Goal: Task Accomplishment & Management: Complete application form

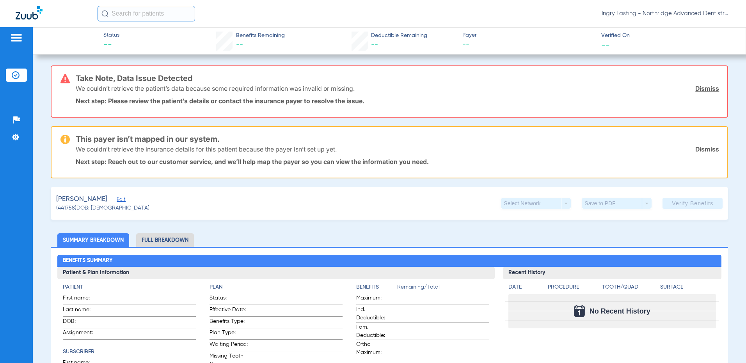
click at [668, 21] on div "Ingry Lasting - Northridge Advanced Dentistry" at bounding box center [414, 14] width 633 height 16
drag, startPoint x: 666, startPoint y: 4, endPoint x: 663, endPoint y: 7, distance: 4.7
click at [667, 0] on html "Ingry Lasting - Northridge Advanced Dentistry Patients Insurance Verification S…" at bounding box center [373, 181] width 746 height 363
click at [663, 7] on div "Ingry Lasting - Northridge Advanced Dentistry" at bounding box center [414, 14] width 633 height 16
click at [659, 12] on span "Ingry Lasting - Northridge Advanced Dentistry" at bounding box center [665, 14] width 129 height 8
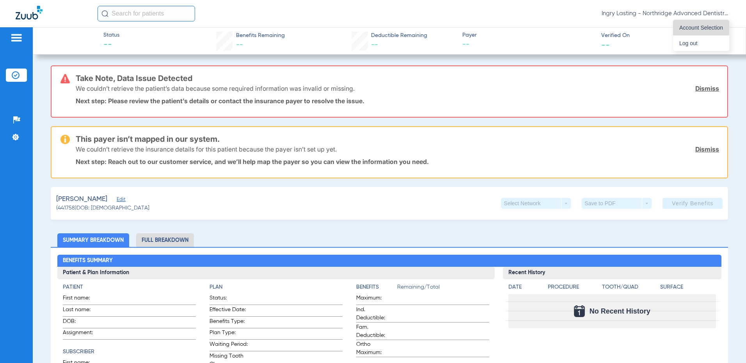
click at [724, 30] on button "Account Selection" at bounding box center [701, 28] width 56 height 16
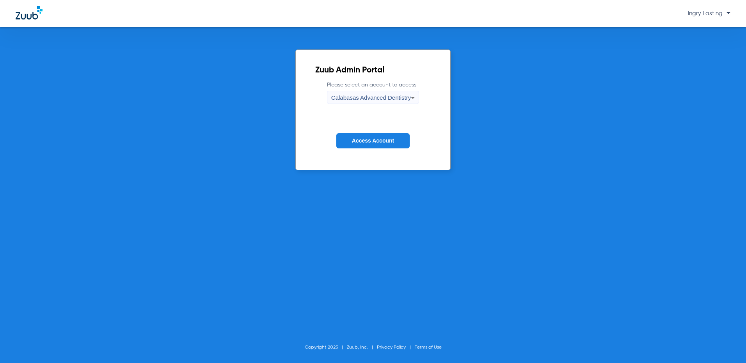
click at [348, 94] on div "Calabasas Advanced Dentistry" at bounding box center [371, 97] width 80 height 13
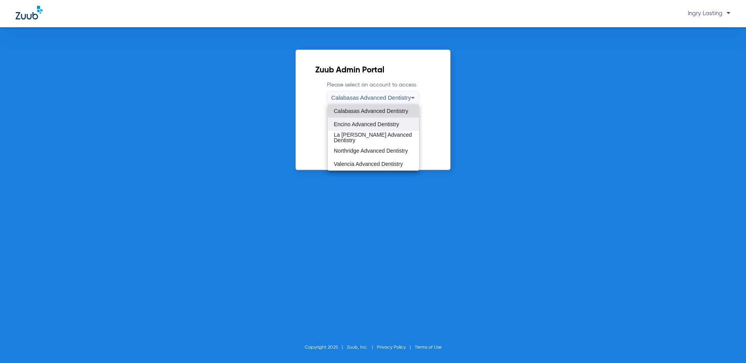
click at [351, 129] on mat-option "Encino Advanced Dentistry" at bounding box center [374, 124] width 92 height 13
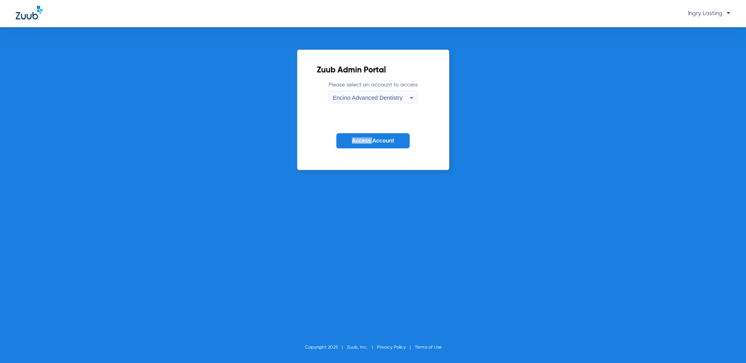
click at [351, 129] on form "Please select an account to access Encino Advanced Dentistry Access Account" at bounding box center [373, 120] width 113 height 79
drag, startPoint x: 351, startPoint y: 129, endPoint x: 351, endPoint y: 137, distance: 7.8
click at [351, 137] on button "Access Account" at bounding box center [372, 140] width 73 height 15
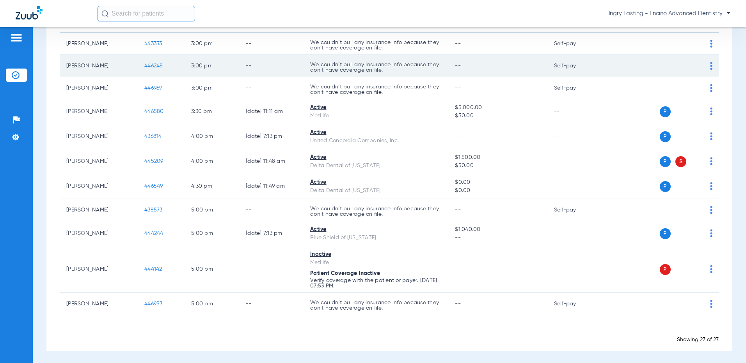
scroll to position [476, 0]
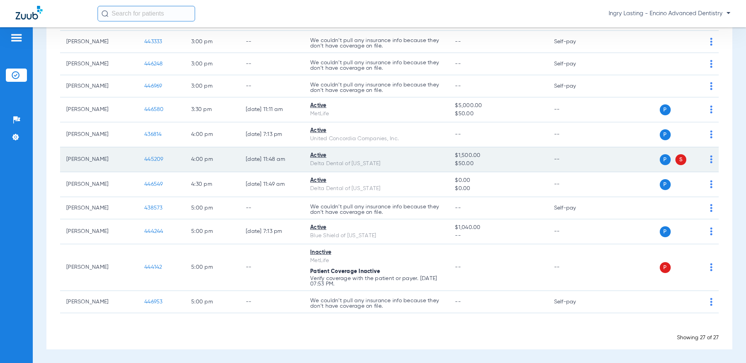
click at [162, 159] on span "445209" at bounding box center [153, 159] width 19 height 5
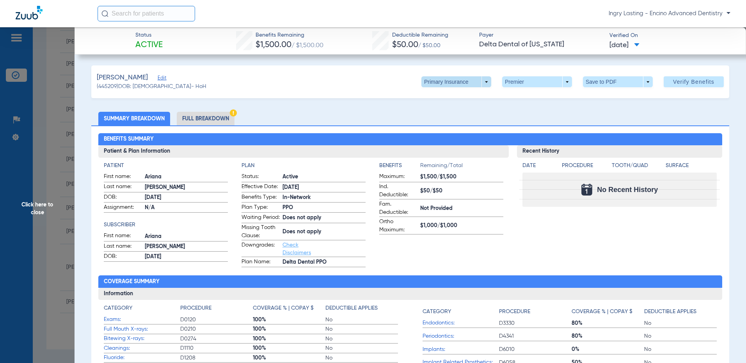
click at [480, 87] on span at bounding box center [456, 81] width 70 height 11
click at [469, 106] on button "Secondary Insurance" at bounding box center [448, 113] width 64 height 16
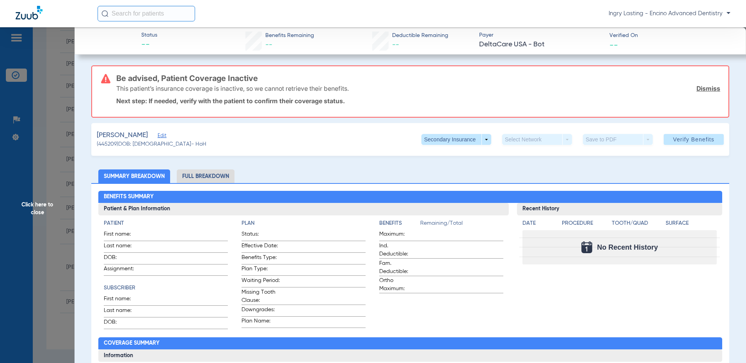
click at [700, 84] on div "This patient’s insurance coverage is inactive, so we cannot retrieve their bene…" at bounding box center [418, 88] width 604 height 20
click at [700, 87] on link "Dismiss" at bounding box center [708, 89] width 24 height 8
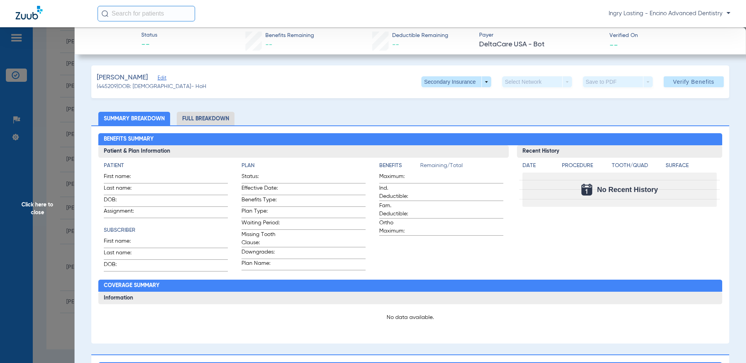
drag, startPoint x: 37, startPoint y: 192, endPoint x: 28, endPoint y: 183, distance: 12.7
click at [35, 190] on span "Click here to close" at bounding box center [37, 208] width 74 height 363
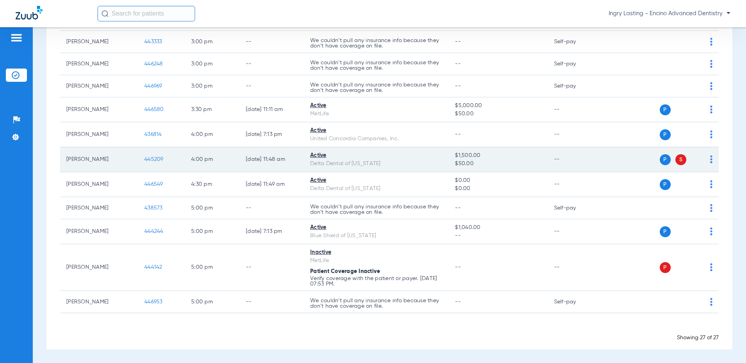
click at [149, 155] on td "445209" at bounding box center [161, 159] width 47 height 25
click at [149, 156] on td "445209" at bounding box center [161, 159] width 47 height 25
drag, startPoint x: 149, startPoint y: 156, endPoint x: 154, endPoint y: 159, distance: 5.8
click at [154, 159] on span "445209" at bounding box center [153, 159] width 19 height 5
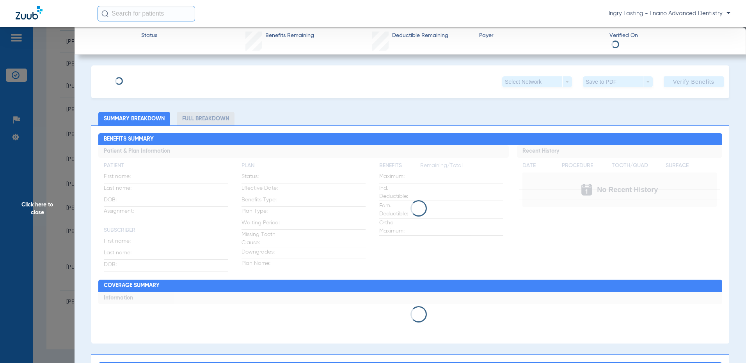
type input "Ariana"
type input "[PERSON_NAME]"
type input "[DATE]"
type input "123197286401"
type input "1922500001"
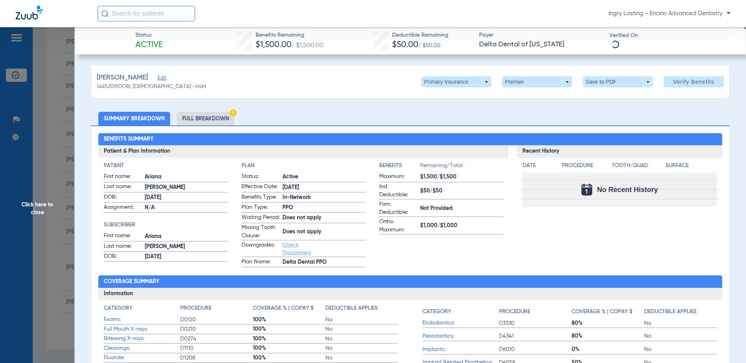
click at [158, 81] on span "Edit" at bounding box center [161, 78] width 7 height 7
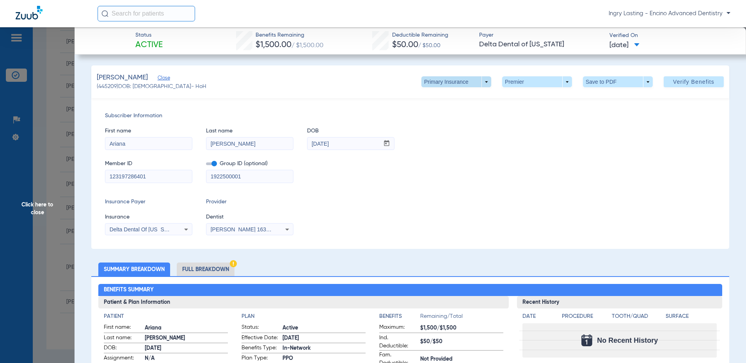
click at [479, 83] on span at bounding box center [456, 81] width 70 height 11
click at [465, 105] on button "Secondary Insurance" at bounding box center [448, 113] width 64 height 16
type input "121295624901"
type input "78962"
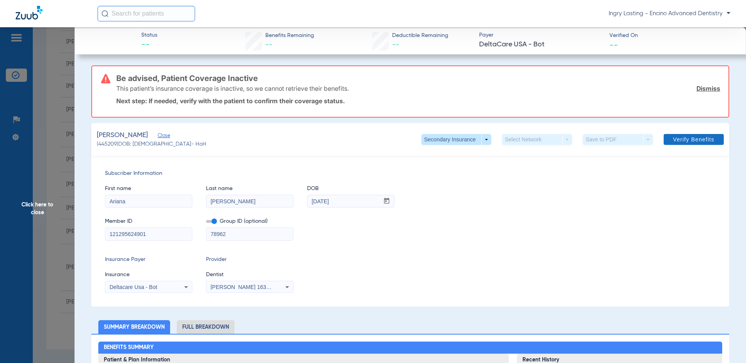
drag, startPoint x: 694, startPoint y: 90, endPoint x: 680, endPoint y: 89, distance: 14.1
click at [696, 90] on link "Dismiss" at bounding box center [708, 89] width 24 height 8
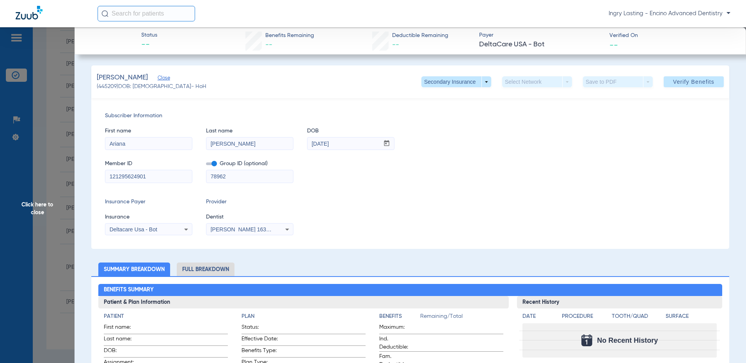
click at [36, 106] on span "Click here to close" at bounding box center [37, 208] width 74 height 363
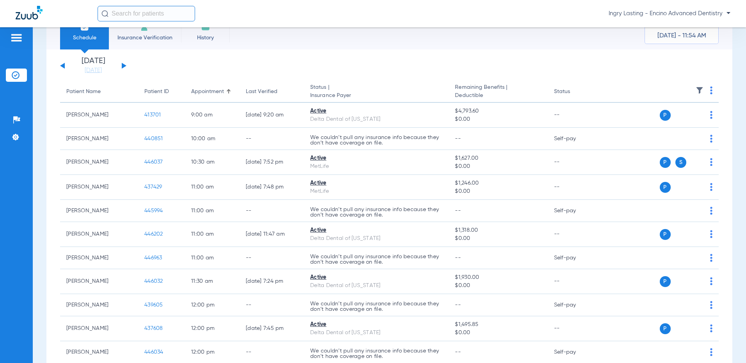
scroll to position [0, 0]
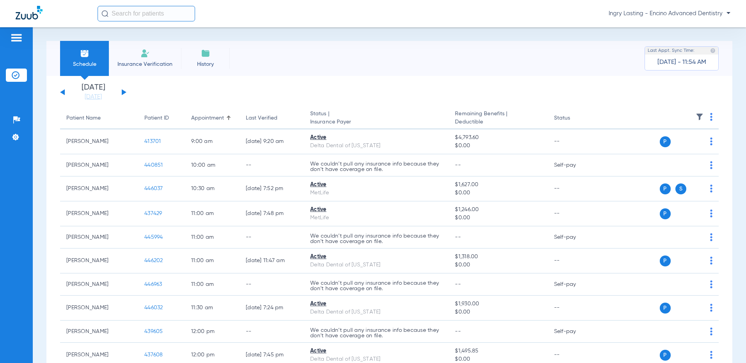
click at [121, 89] on div "[DATE] [DATE] [DATE] [DATE] [DATE] [DATE] [DATE] [DATE] [DATE] [DATE] [DATE] [D…" at bounding box center [93, 92] width 66 height 17
click at [119, 85] on div "[DATE] [DATE] [DATE] [DATE] [DATE] [DATE] [DATE] [DATE] [DATE] [DATE] [DATE] [D…" at bounding box center [93, 92] width 66 height 17
click at [123, 87] on div "[DATE] [DATE] [DATE] [DATE] [DATE] [DATE] [DATE] [DATE] [DATE] [DATE] [DATE] [D…" at bounding box center [93, 92] width 66 height 17
click at [123, 94] on button at bounding box center [124, 92] width 5 height 6
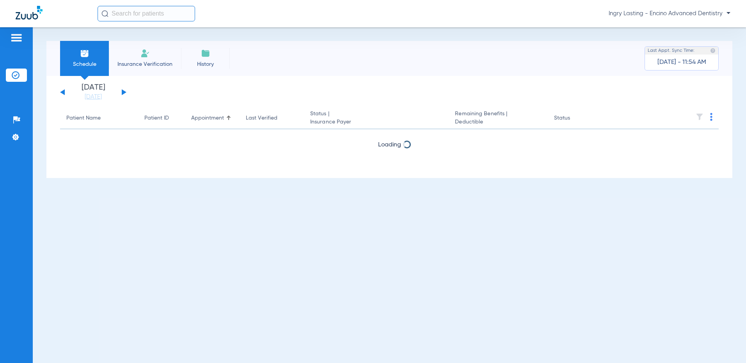
click at [123, 94] on button at bounding box center [124, 92] width 5 height 6
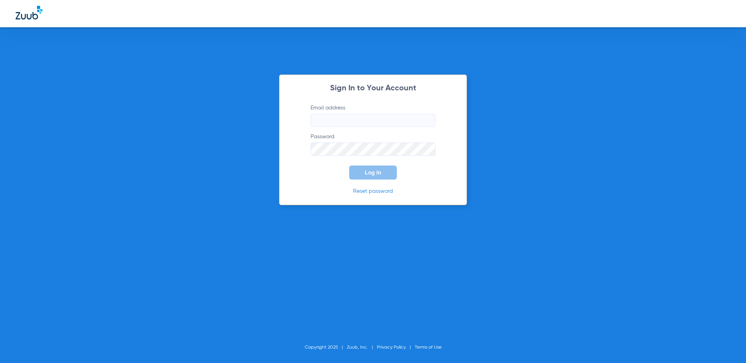
type input "[EMAIL_ADDRESS][DOMAIN_NAME]"
drag, startPoint x: 375, startPoint y: 167, endPoint x: 379, endPoint y: 174, distance: 7.6
click at [379, 174] on button "Log In" at bounding box center [373, 173] width 48 height 14
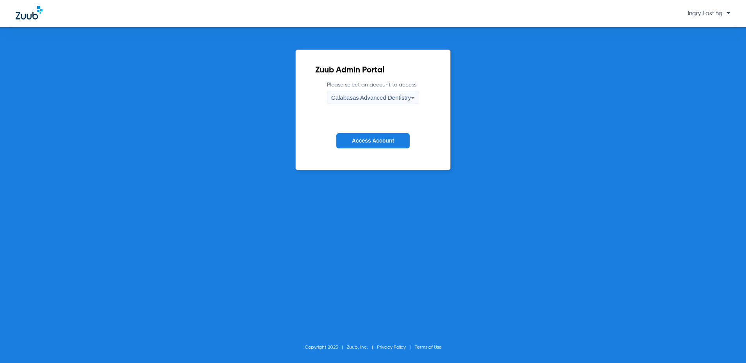
click at [381, 142] on span "Access Account" at bounding box center [373, 141] width 42 height 6
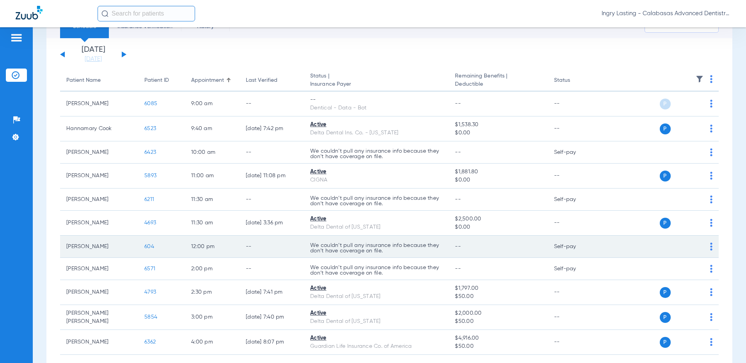
scroll to position [80, 0]
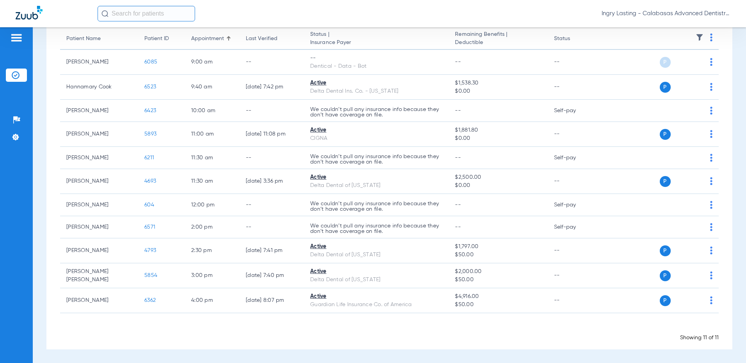
click at [676, 11] on span "Ingry Lasting - Calabasas Advanced Dentistry" at bounding box center [665, 14] width 129 height 8
click at [698, 25] on span "Account Selection" at bounding box center [701, 27] width 44 height 5
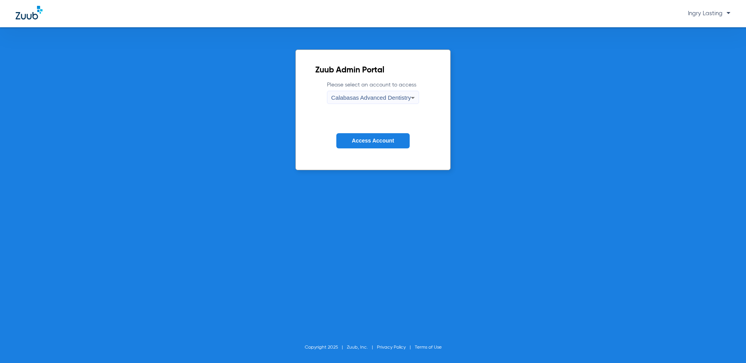
drag, startPoint x: 386, startPoint y: 105, endPoint x: 383, endPoint y: 98, distance: 7.7
click at [386, 105] on form "Please select an account to access Calabasas Advanced Dentistry Access Account" at bounding box center [372, 120] width 115 height 79
click at [380, 98] on span "Calabasas Advanced Dentistry" at bounding box center [371, 97] width 80 height 7
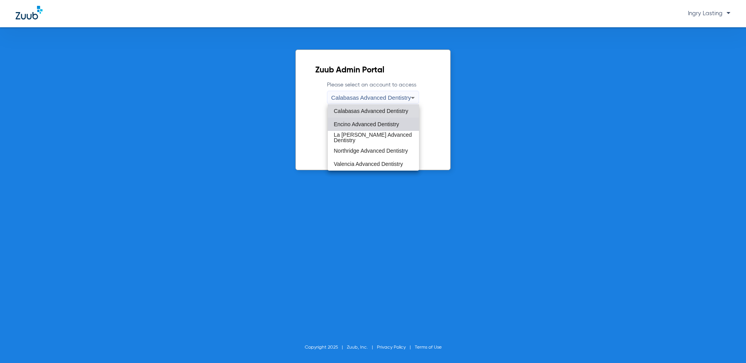
drag, startPoint x: 379, startPoint y: 98, endPoint x: 360, endPoint y: 129, distance: 37.0
click at [360, 129] on mat-option "Encino Advanced Dentistry" at bounding box center [374, 124] width 92 height 13
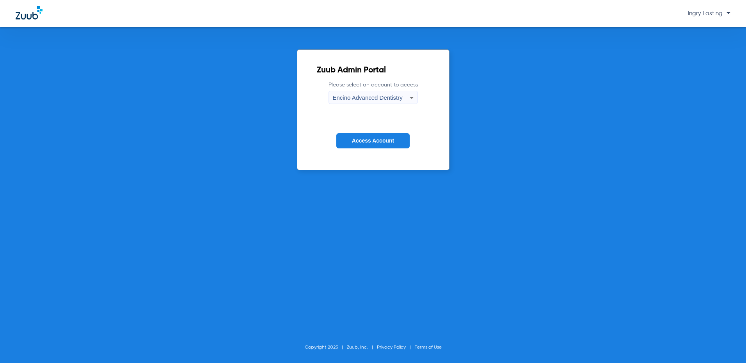
click at [376, 89] on label "Please select an account to access Encino Advanced Dentistry" at bounding box center [372, 92] width 89 height 23
click at [375, 94] on div "Encino Advanced Dentistry" at bounding box center [371, 97] width 77 height 13
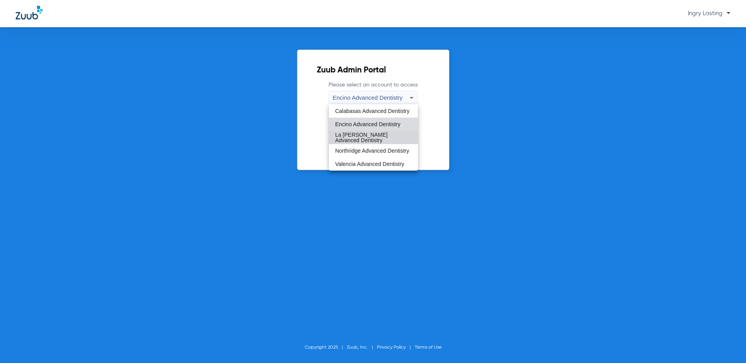
click at [350, 144] on mat-option "La [PERSON_NAME] Advanced Dentistry" at bounding box center [373, 137] width 89 height 13
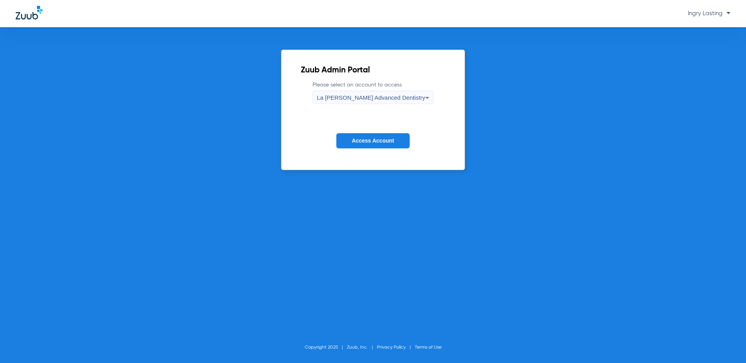
click at [350, 144] on button "Access Account" at bounding box center [372, 140] width 73 height 15
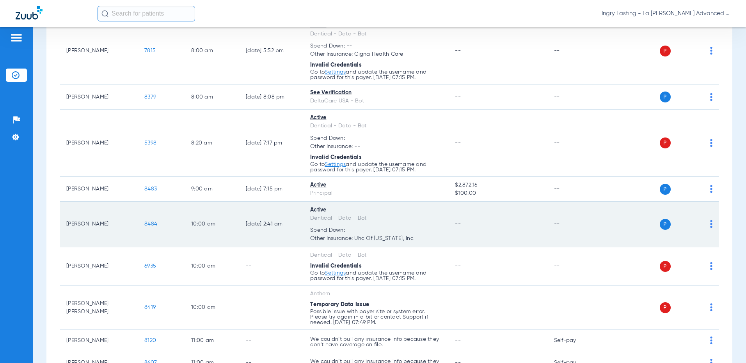
scroll to position [195, 0]
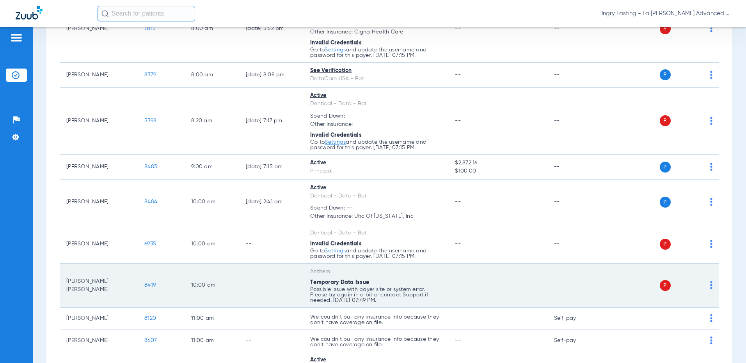
click at [149, 283] on span "8419" at bounding box center [149, 285] width 11 height 5
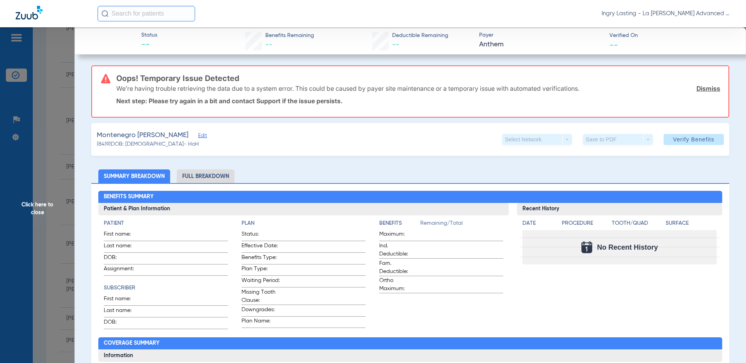
click at [205, 135] on span "Edit" at bounding box center [201, 136] width 7 height 7
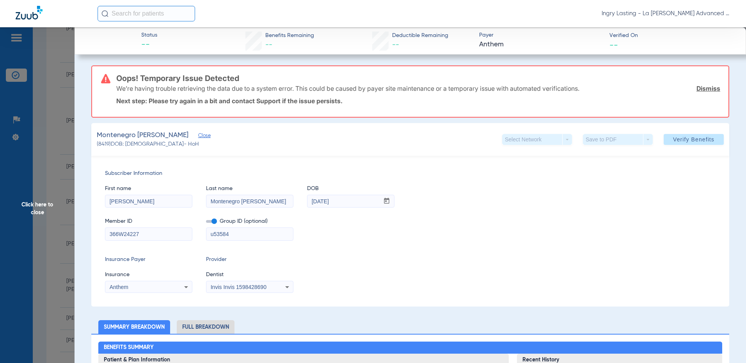
click at [215, 219] on label at bounding box center [211, 222] width 11 height 8
click at [206, 223] on input "checkbox" at bounding box center [206, 223] width 0 height 0
click at [222, 287] on span "Invis Invis 1598428690" at bounding box center [239, 287] width 56 height 6
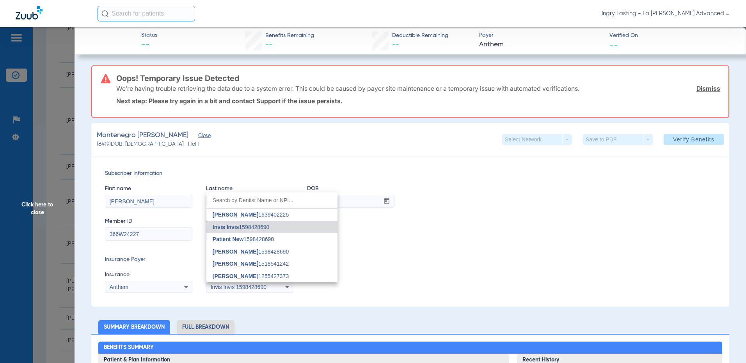
click at [265, 215] on span "[PERSON_NAME] 1639402225" at bounding box center [251, 214] width 76 height 5
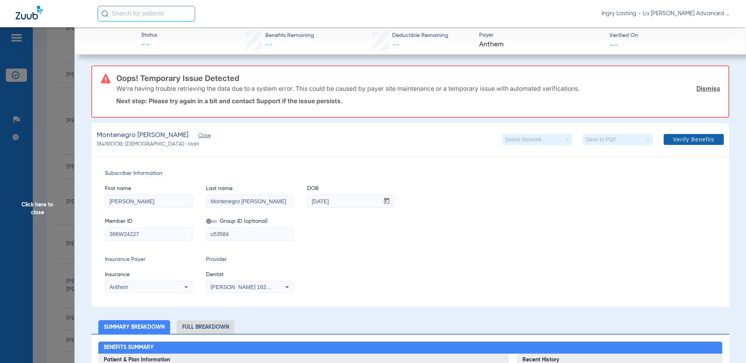
click at [692, 142] on span "Verify Benefits" at bounding box center [693, 140] width 41 height 6
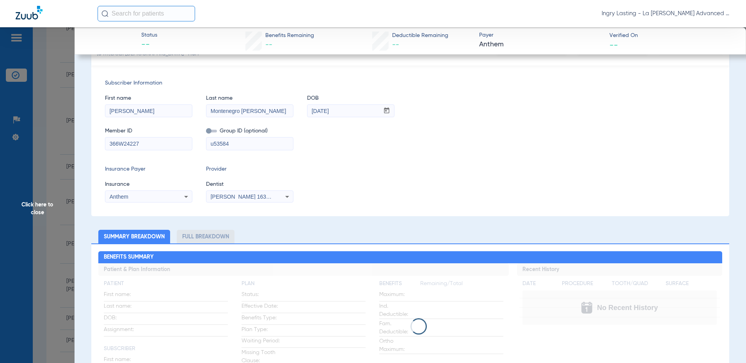
scroll to position [0, 0]
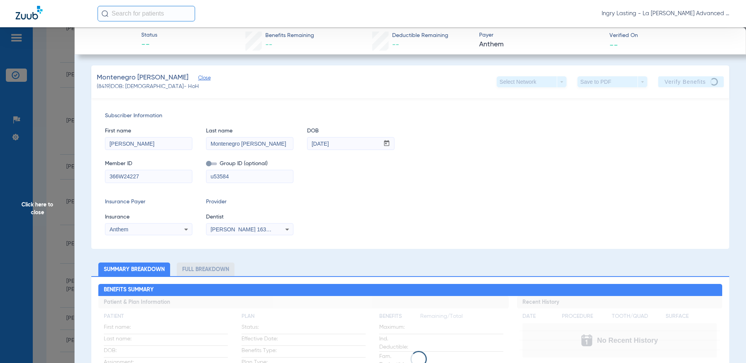
click at [677, 80] on app-verify-button "Verify Benefits" at bounding box center [691, 81] width 66 height 11
click at [132, 119] on span "Subscriber Information" at bounding box center [410, 116] width 610 height 8
click at [128, 117] on span "Subscriber Information" at bounding box center [410, 116] width 610 height 8
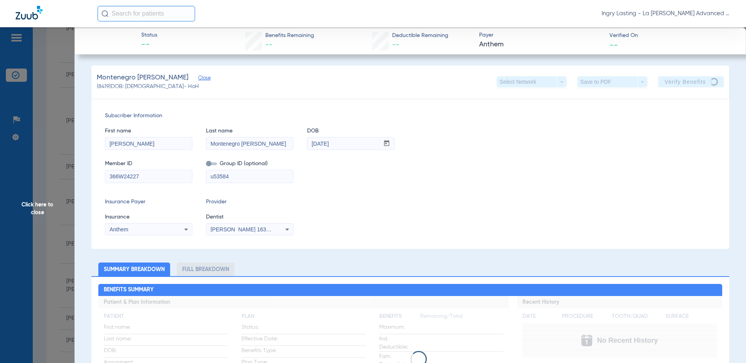
click at [127, 115] on span "Subscriber Information" at bounding box center [410, 116] width 610 height 8
click at [392, 205] on div "Insurance Payer Insurance Anthem Provider Dentist [PERSON_NAME] 1639402225" at bounding box center [410, 216] width 610 height 37
click at [392, 204] on div "Insurance Payer Insurance Anthem Provider Dentist [PERSON_NAME] 1639402225" at bounding box center [410, 216] width 610 height 37
click at [222, 205] on span "Provider" at bounding box center [249, 202] width 87 height 8
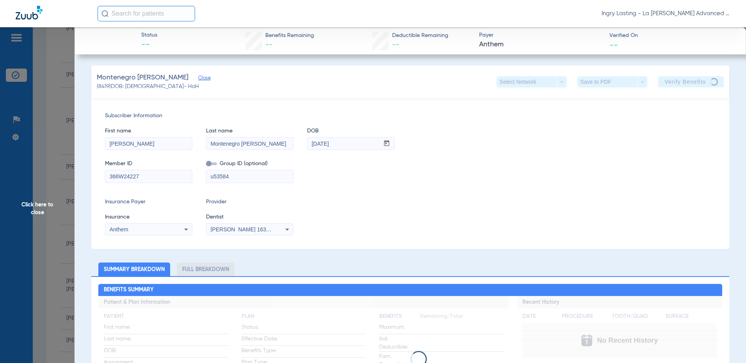
click at [687, 81] on app-verify-button "Verify Benefits" at bounding box center [691, 81] width 66 height 11
click at [686, 83] on app-verify-button "Verify Benefits" at bounding box center [691, 81] width 66 height 11
click at [691, 83] on app-verify-button "Verify Benefits" at bounding box center [691, 81] width 66 height 11
click at [691, 78] on app-verify-button "Verify Benefits" at bounding box center [691, 81] width 66 height 11
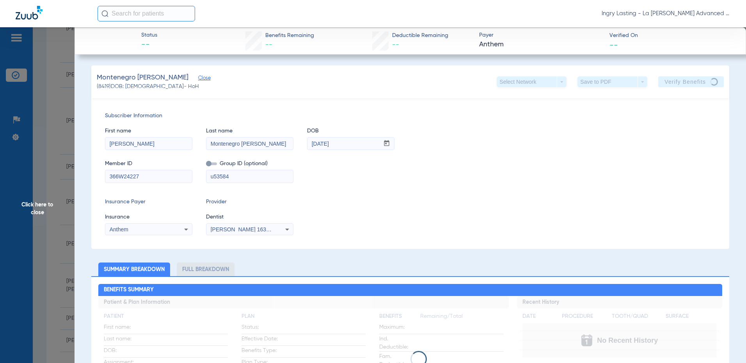
click at [697, 83] on app-verify-button "Verify Benefits" at bounding box center [691, 81] width 66 height 11
click at [0, 89] on html "Ingry Lasting - La [PERSON_NAME] Advanced Dentistry Patients Insurance Verifica…" at bounding box center [373, 181] width 746 height 363
click at [690, 84] on app-verify-button "Verify Benefits" at bounding box center [691, 81] width 66 height 11
click at [689, 84] on app-verify-button "Verify Benefits" at bounding box center [691, 81] width 66 height 11
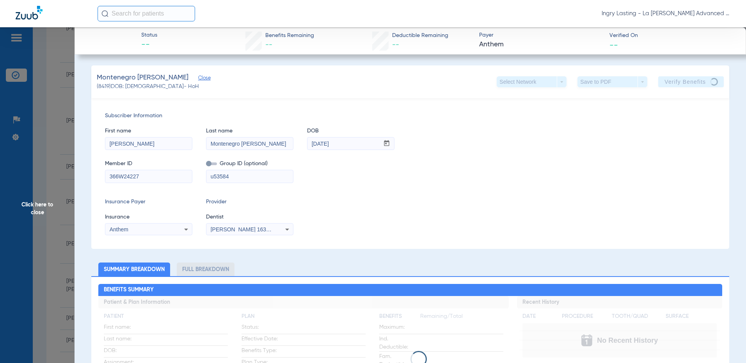
drag, startPoint x: 689, startPoint y: 84, endPoint x: 612, endPoint y: 121, distance: 85.1
click at [612, 121] on div "First name [PERSON_NAME] Last name Montenegro [PERSON_NAME] mm / dd / yyyy [DAT…" at bounding box center [410, 135] width 610 height 30
click at [668, 85] on app-verify-button "Verify Benefits" at bounding box center [691, 81] width 66 height 11
click at [661, 81] on app-verify-button "Verify Benefits" at bounding box center [691, 81] width 66 height 11
click at [661, 82] on app-verify-button "Verify Benefits" at bounding box center [691, 81] width 66 height 11
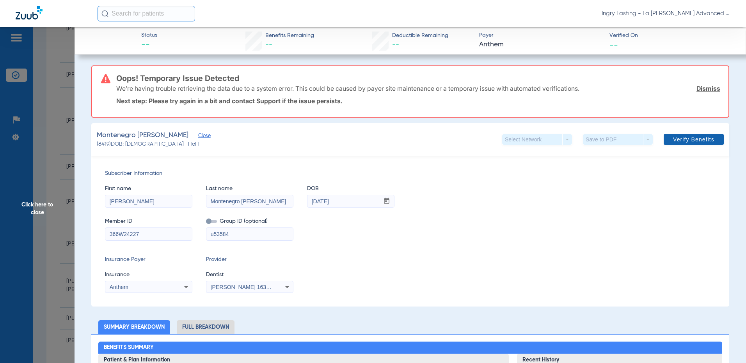
click at [691, 142] on span "Verify Benefits" at bounding box center [693, 140] width 41 height 6
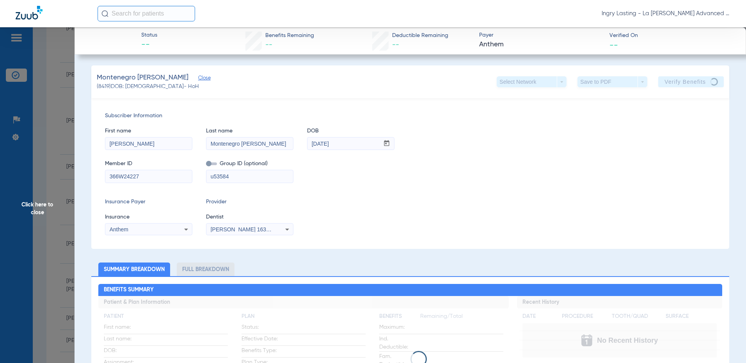
click at [679, 78] on app-verify-button "Verify Benefits" at bounding box center [691, 81] width 66 height 11
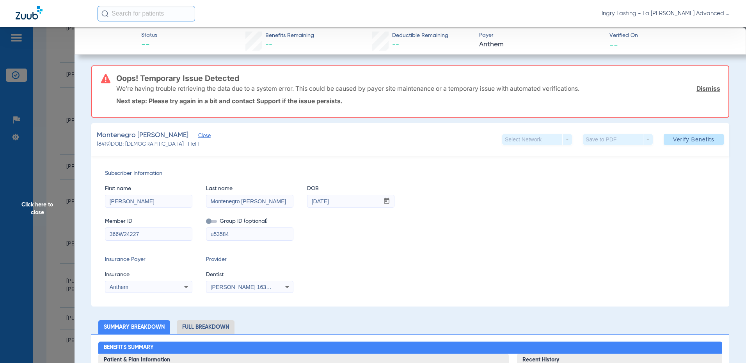
click at [53, 149] on span "Click here to close" at bounding box center [37, 208] width 74 height 363
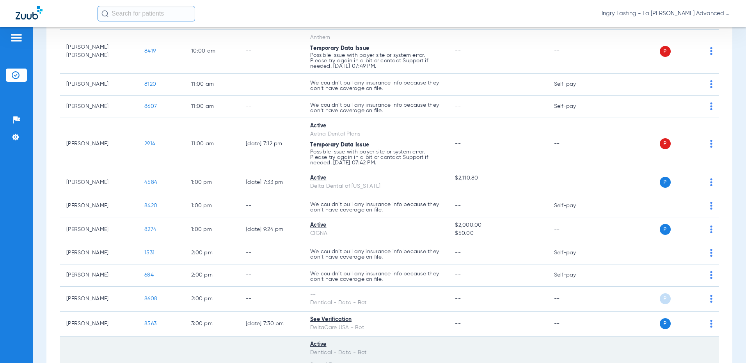
scroll to position [507, 0]
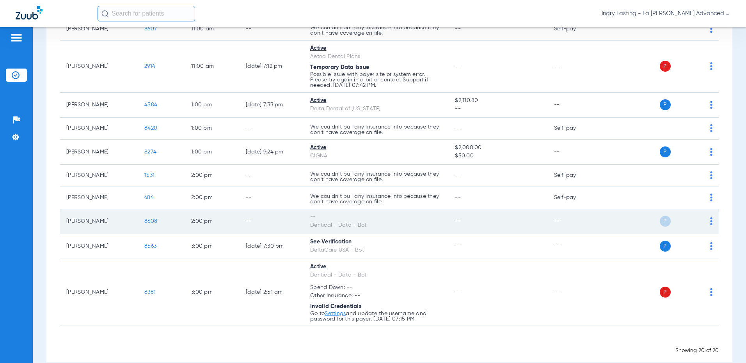
click at [149, 228] on td "8608" at bounding box center [161, 221] width 47 height 25
click at [154, 225] on td "8608" at bounding box center [161, 221] width 47 height 25
click at [151, 223] on span "8608" at bounding box center [150, 221] width 13 height 5
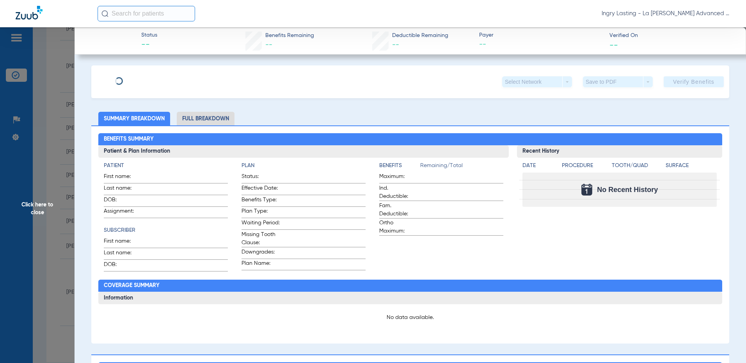
type input "[PERSON_NAME]"
type input "[PERSON_NAME][GEOGRAPHIC_DATA]"
type input "[DATE]"
type input "98083882H"
click at [165, 81] on span "Edit" at bounding box center [161, 78] width 7 height 7
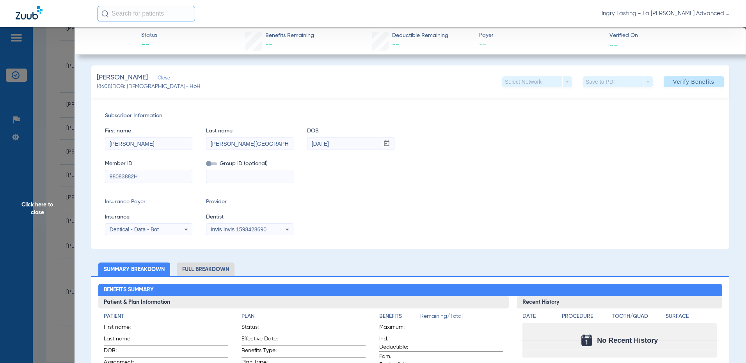
drag, startPoint x: 235, startPoint y: 241, endPoint x: 237, endPoint y: 225, distance: 16.1
click at [235, 241] on div "Subscriber Information First name [PERSON_NAME] Last name [PERSON_NAME] mm / dd…" at bounding box center [410, 173] width 638 height 151
click at [237, 225] on div "Invis Invis 1598428690" at bounding box center [249, 229] width 87 height 9
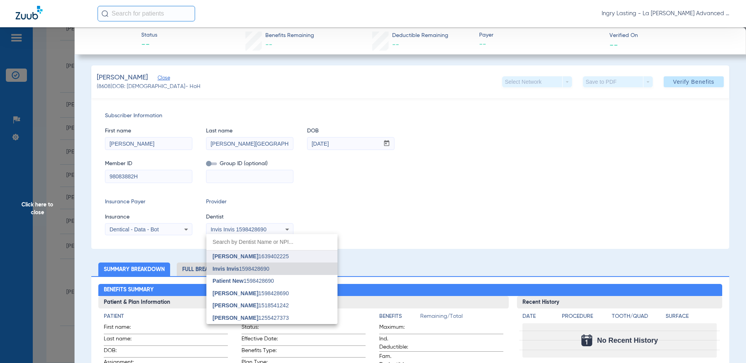
click at [245, 256] on span "[PERSON_NAME]" at bounding box center [236, 257] width 46 height 6
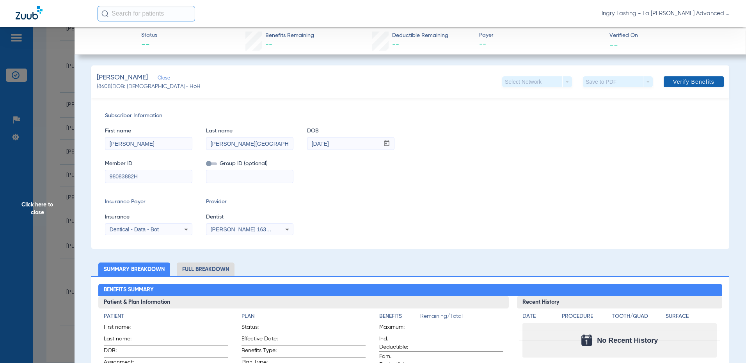
click at [694, 81] on span "Verify Benefits" at bounding box center [693, 82] width 41 height 6
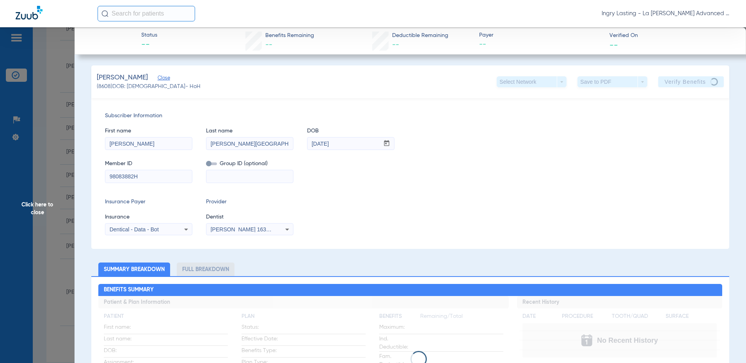
click at [708, 85] on app-verify-button "Verify Benefits" at bounding box center [691, 81] width 66 height 11
drag, startPoint x: 708, startPoint y: 85, endPoint x: 610, endPoint y: 184, distance: 139.8
click at [611, 203] on div "Insurance Payer Insurance Dentical - Data - Bot Provider Dentist [PERSON_NAME] …" at bounding box center [410, 216] width 610 height 37
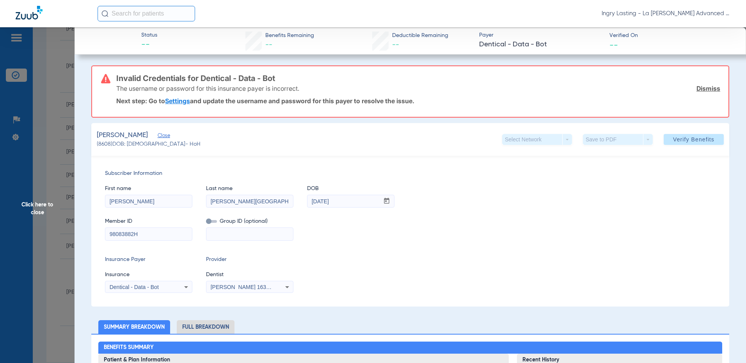
click at [45, 183] on span "Click here to close" at bounding box center [37, 208] width 74 height 363
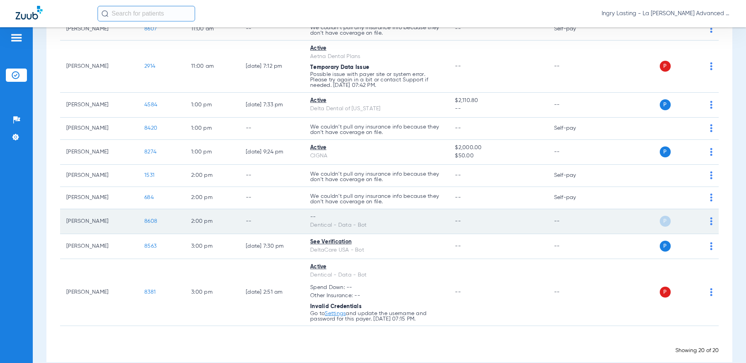
click at [147, 222] on span "8608" at bounding box center [150, 221] width 13 height 5
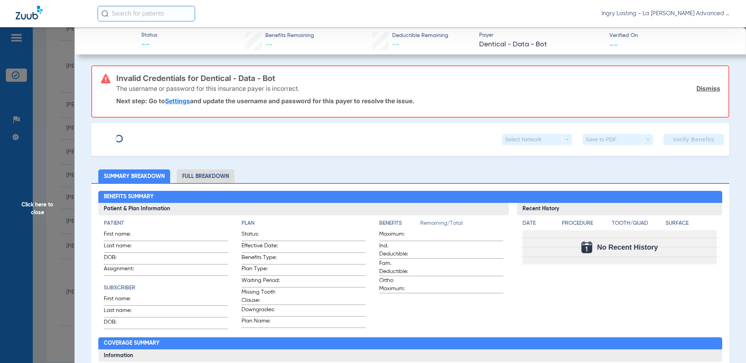
type input "[PERSON_NAME]"
type input "[PERSON_NAME][GEOGRAPHIC_DATA]"
type input "[DATE]"
type input "98083882H"
click at [163, 133] on span "Edit" at bounding box center [161, 136] width 7 height 7
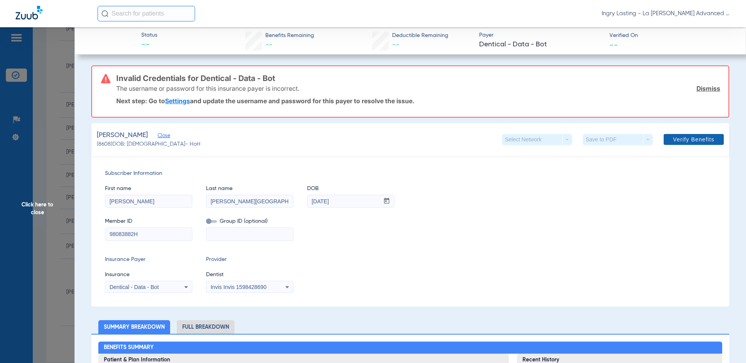
click at [699, 146] on span at bounding box center [693, 139] width 60 height 19
click at [25, 144] on span "Click here to close" at bounding box center [37, 208] width 74 height 363
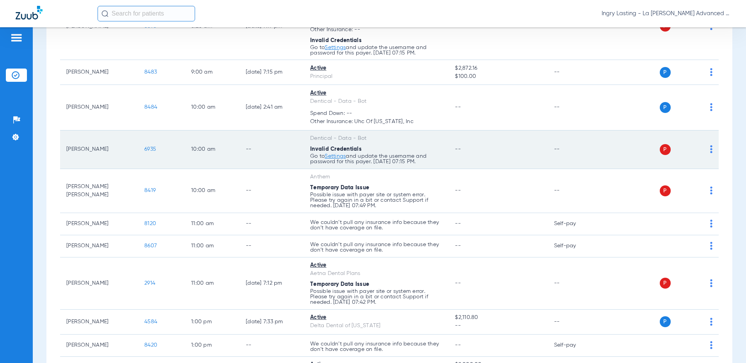
scroll to position [195, 0]
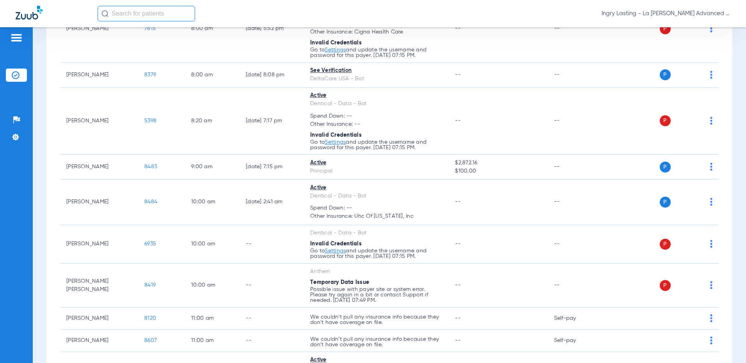
click at [727, 163] on div "Schedule Insurance Verification History Last Appt. Sync Time: [DATE] - 12:36 PM…" at bounding box center [389, 195] width 713 height 336
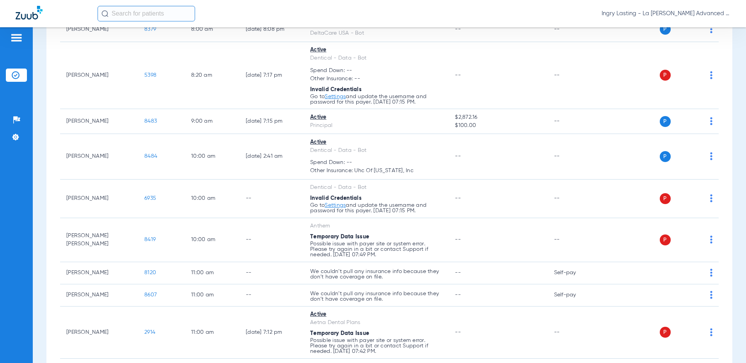
scroll to position [312, 0]
